Goal: Find specific page/section: Find specific page/section

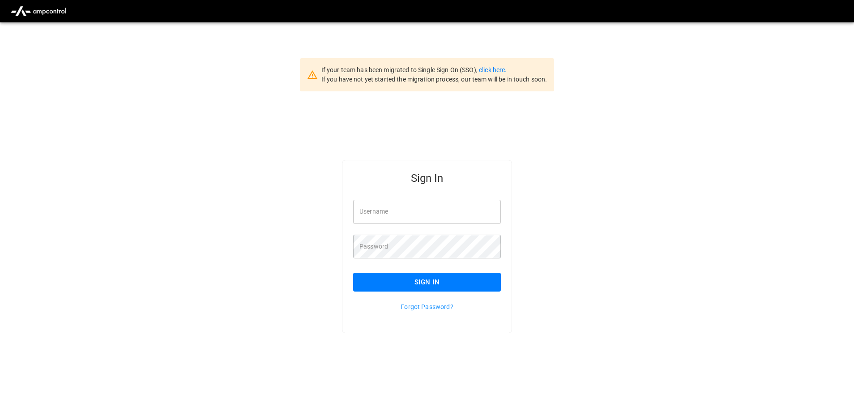
type input "**********"
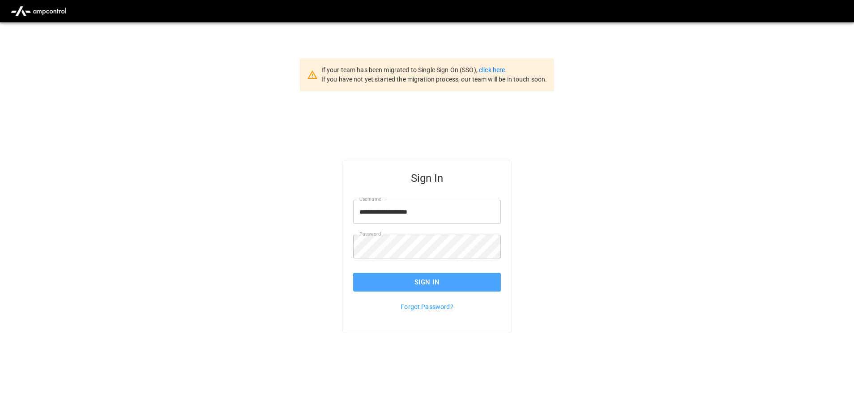
click at [451, 284] on button "Sign In" at bounding box center [427, 282] width 148 height 19
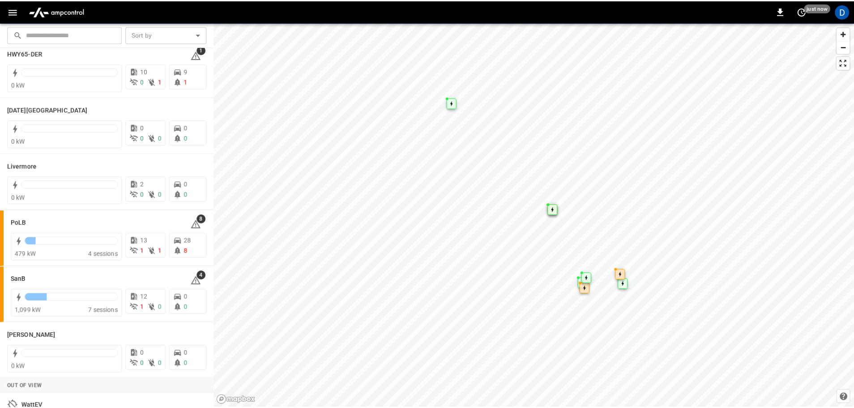
scroll to position [174, 0]
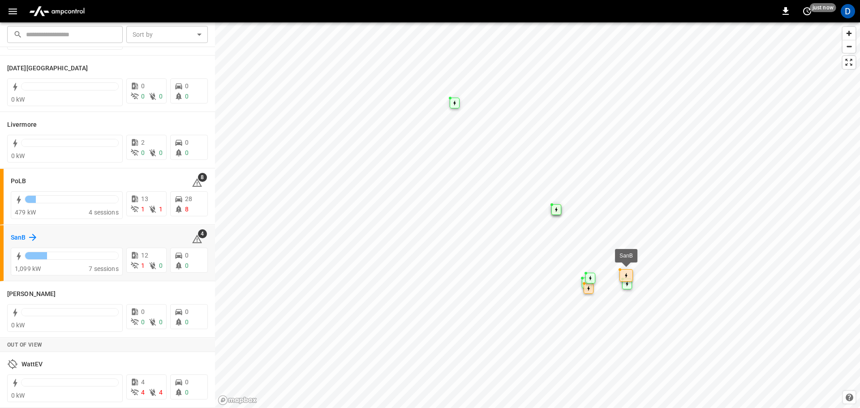
click at [17, 237] on h6 "SanB" at bounding box center [18, 238] width 15 height 10
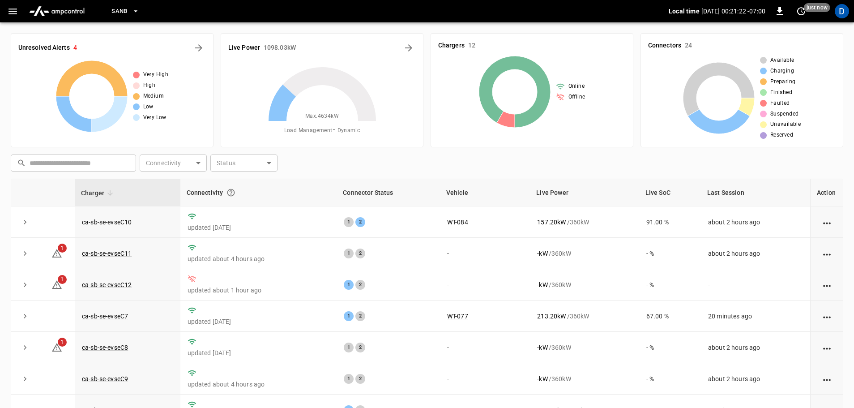
click at [120, 9] on span "SanB" at bounding box center [119, 11] width 16 height 10
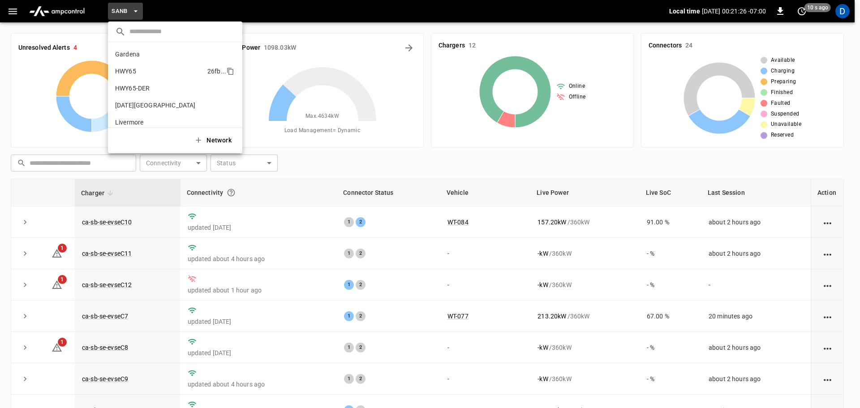
click at [149, 75] on p "HWY65" at bounding box center [159, 71] width 89 height 9
